Goal: Task Accomplishment & Management: Manage account settings

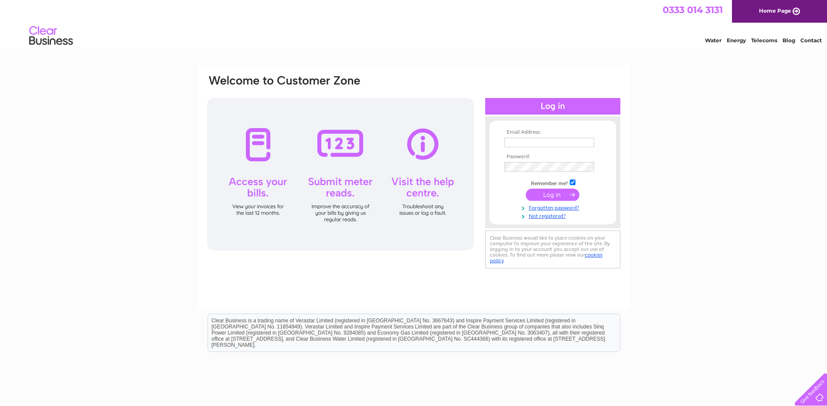
type input "[EMAIL_ADDRESS][PERSON_NAME][DOMAIN_NAME]"
click at [545, 192] on input "submit" at bounding box center [553, 195] width 54 height 12
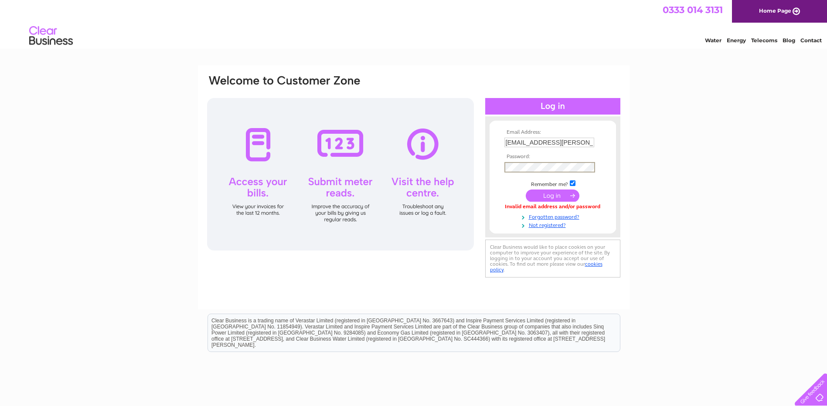
click at [469, 164] on div "Email Address: [EMAIL_ADDRESS][PERSON_NAME][DOMAIN_NAME] Password: Forgotten pa…" at bounding box center [413, 177] width 415 height 206
drag, startPoint x: 712, startPoint y: 246, endPoint x: 698, endPoint y: 241, distance: 14.7
click at [712, 245] on div "Email Address: [EMAIL_ADDRESS][PERSON_NAME][DOMAIN_NAME] Password:" at bounding box center [413, 261] width 827 height 393
click at [556, 187] on td at bounding box center [552, 195] width 101 height 17
click at [556, 191] on input "submit" at bounding box center [553, 195] width 54 height 12
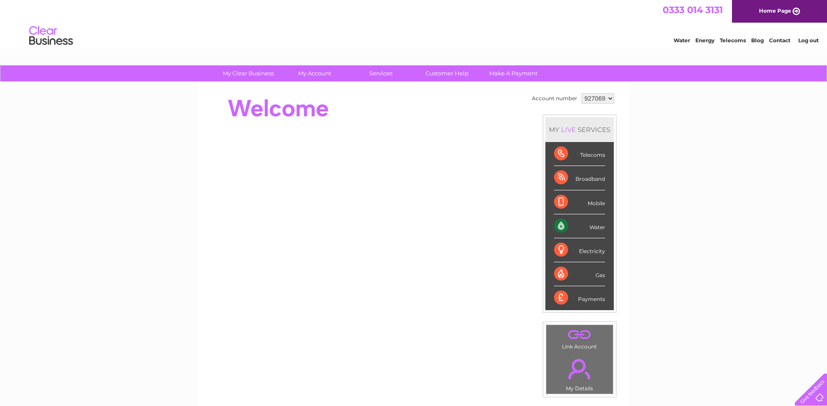
click at [609, 97] on select "927069" at bounding box center [598, 98] width 33 height 10
click at [577, 336] on link "." at bounding box center [579, 334] width 62 height 15
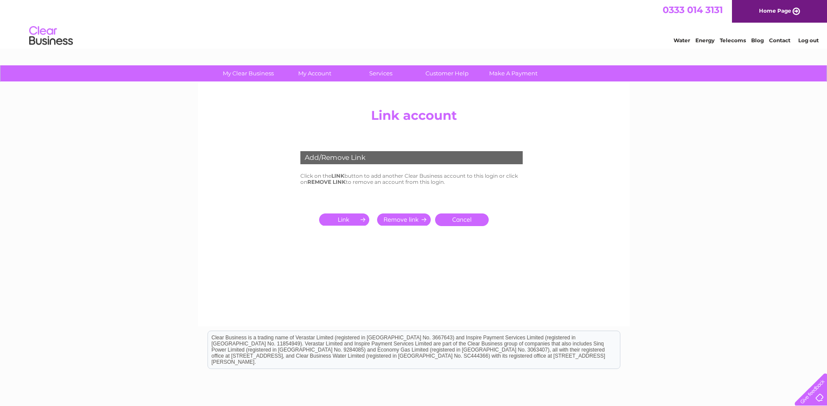
click at [337, 219] on input "submit" at bounding box center [346, 220] width 54 height 12
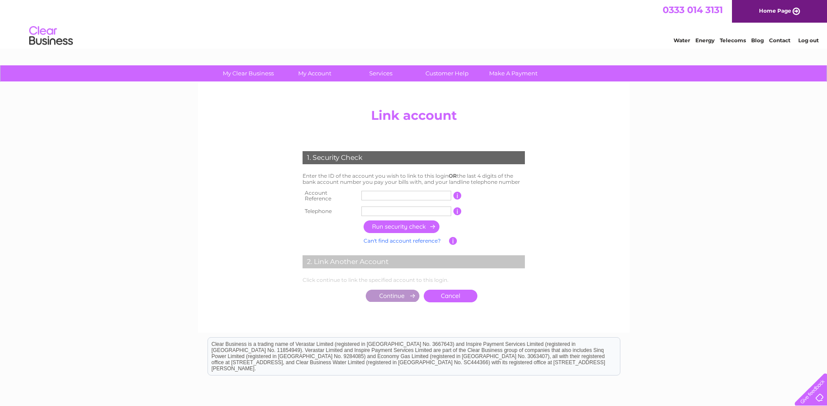
click at [382, 193] on input "text" at bounding box center [406, 196] width 90 height 10
